Goal: Navigation & Orientation: Find specific page/section

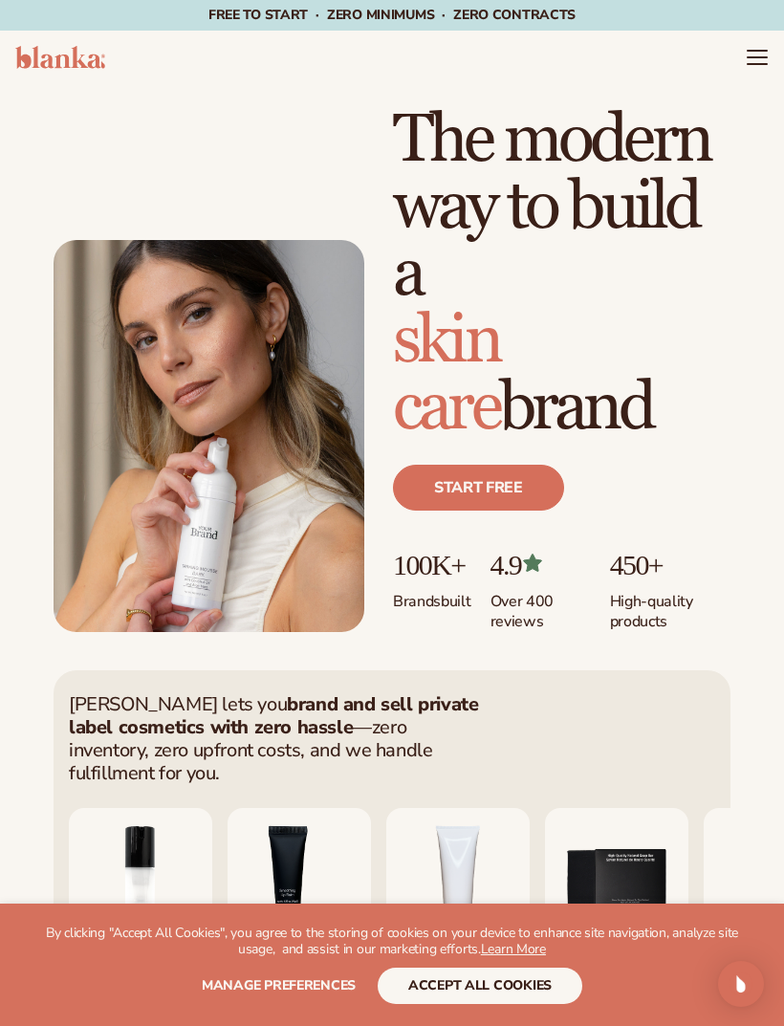
click at [757, 57] on icon "Menu" at bounding box center [757, 57] width 19 height 0
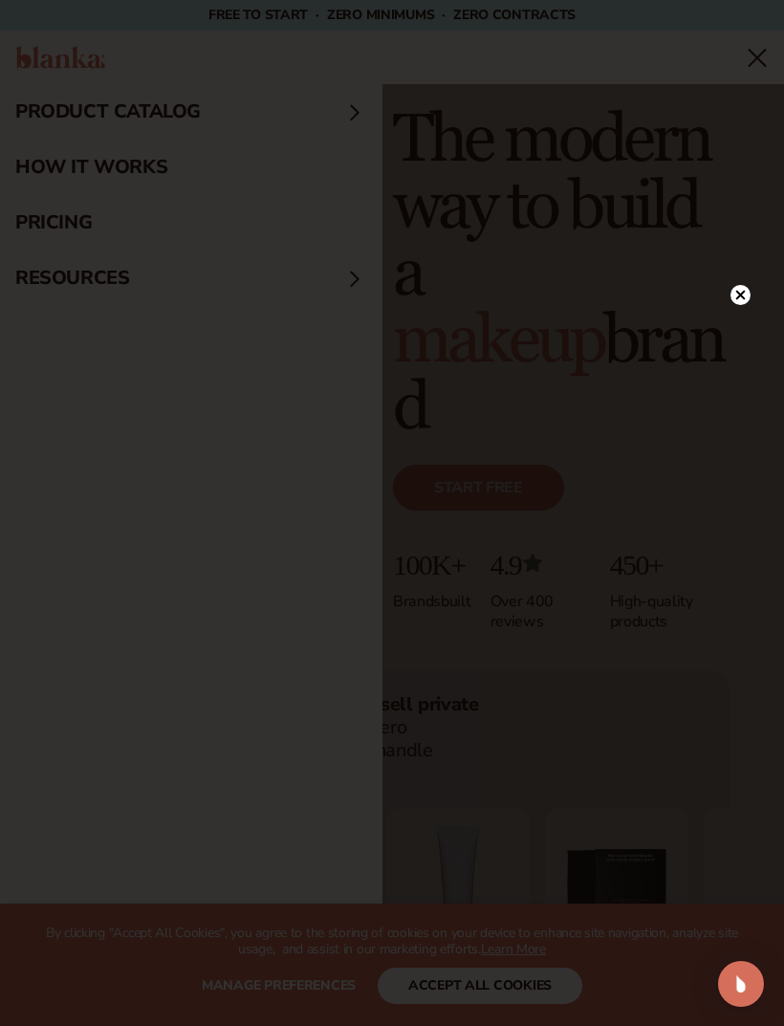
click at [732, 302] on circle at bounding box center [740, 295] width 20 height 20
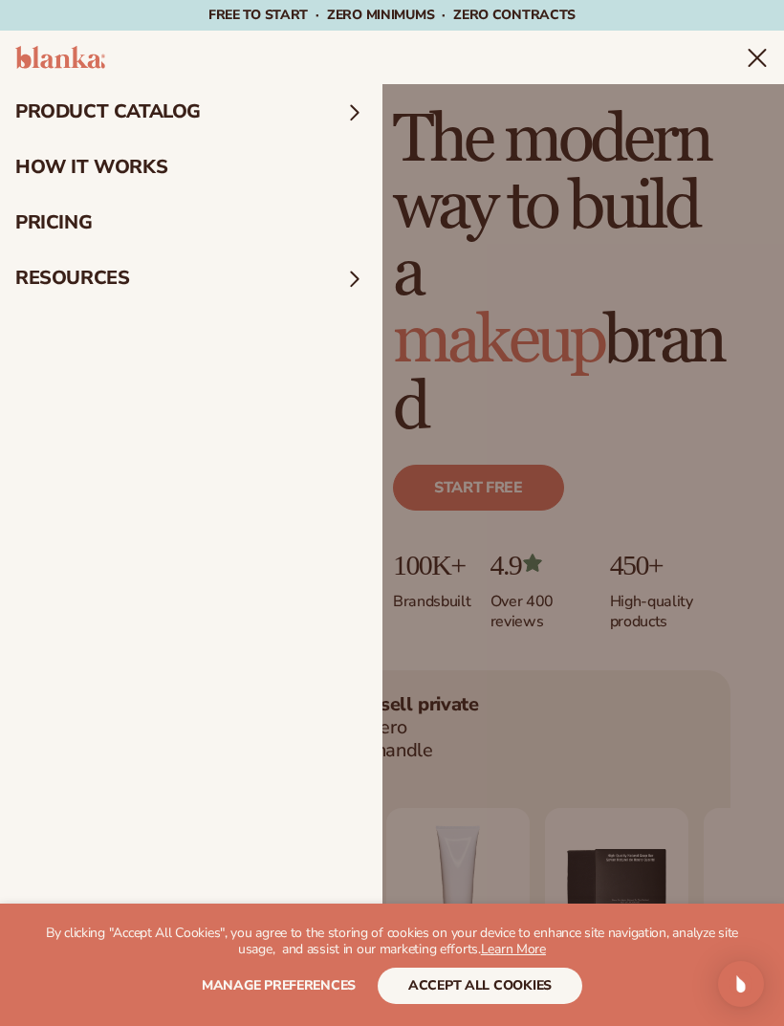
click at [746, 69] on summary "Menu" at bounding box center [757, 57] width 23 height 23
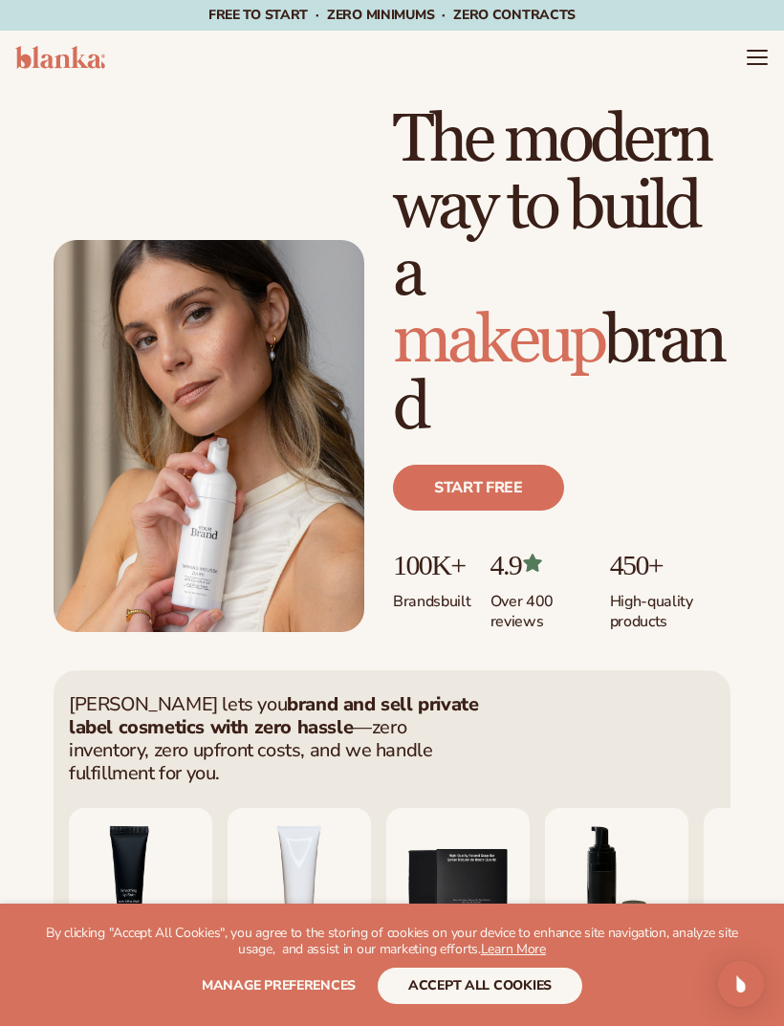
click at [746, 69] on icon "Menu" at bounding box center [757, 57] width 23 height 23
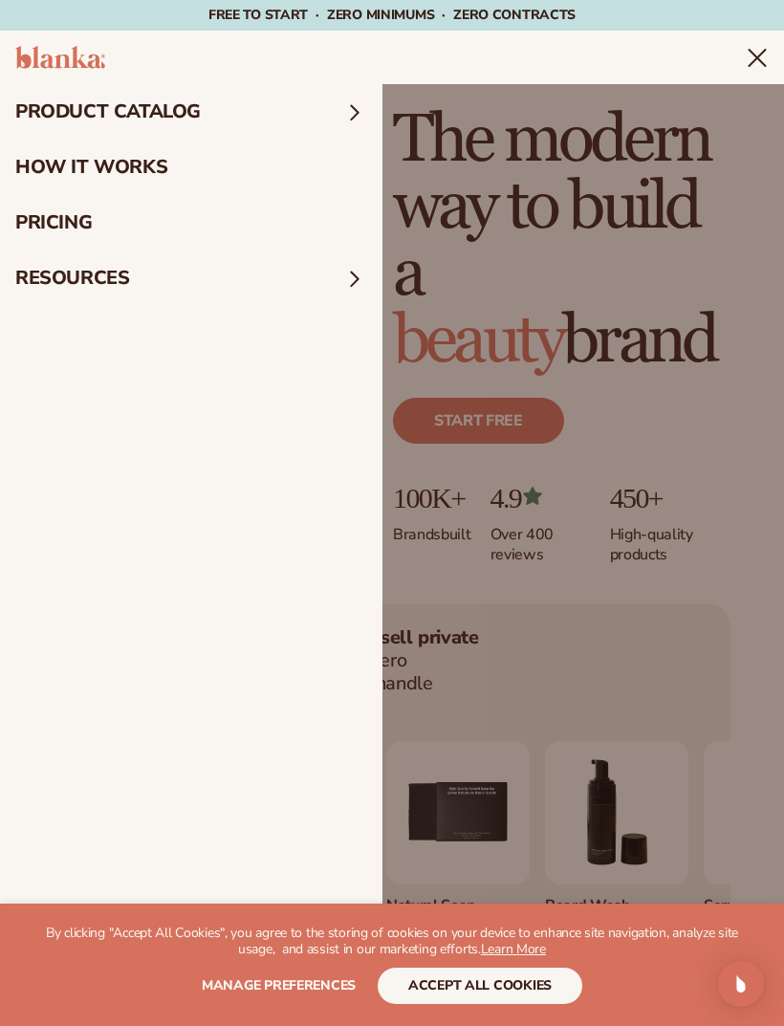
click at [334, 105] on summary "product catalog" at bounding box center [191, 111] width 382 height 55
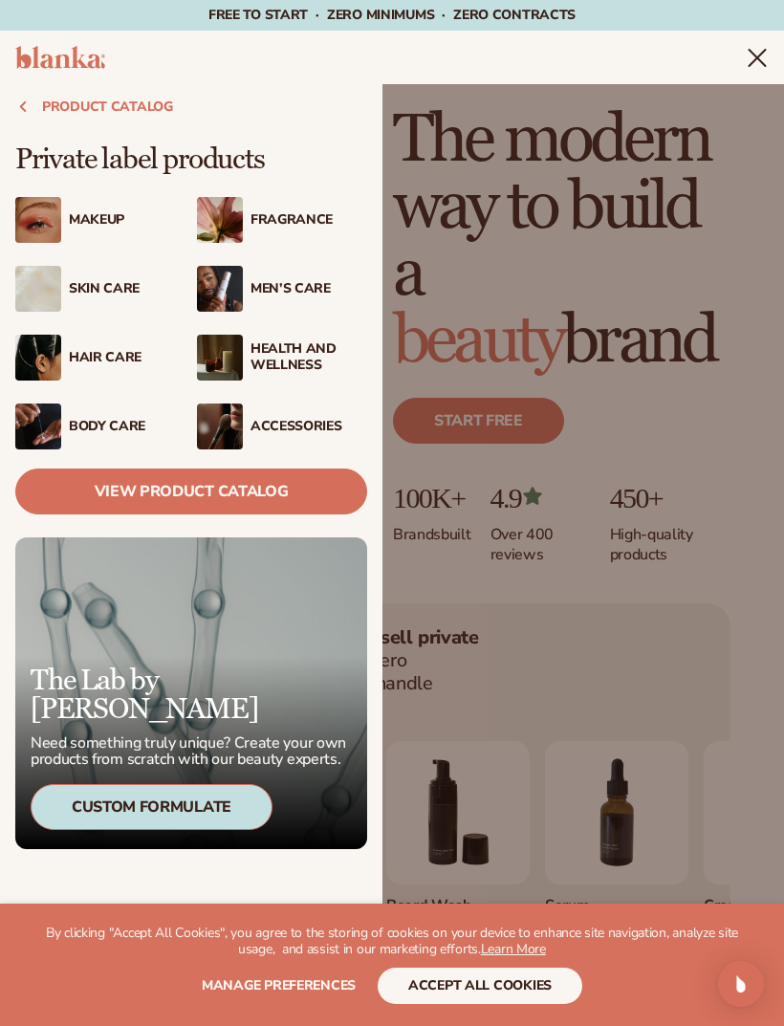
click at [238, 486] on link "View Product Catalog" at bounding box center [191, 492] width 352 height 46
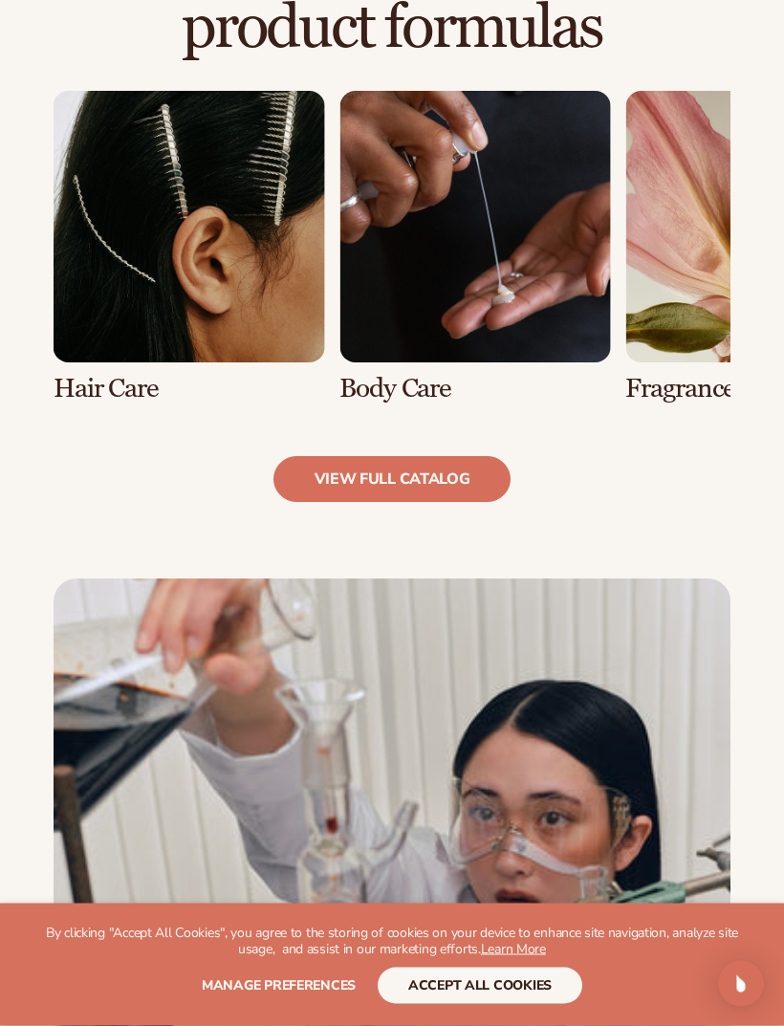
scroll to position [1330, 0]
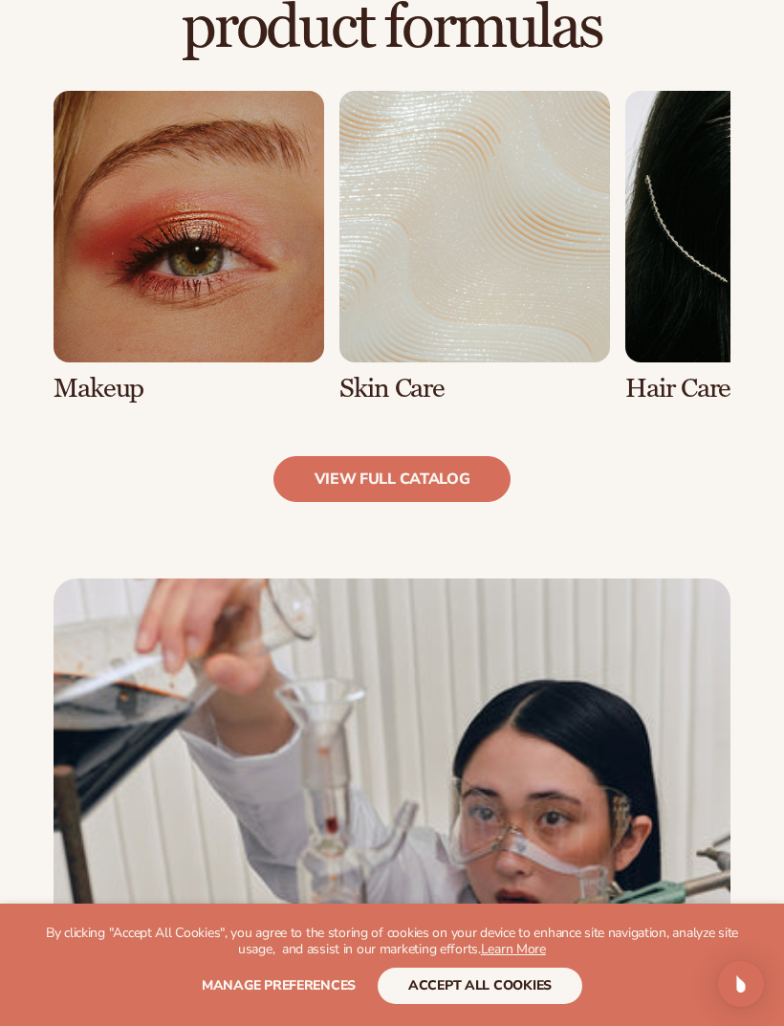
click at [245, 273] on link "1 / 8" at bounding box center [189, 247] width 271 height 312
